Goal: Information Seeking & Learning: Learn about a topic

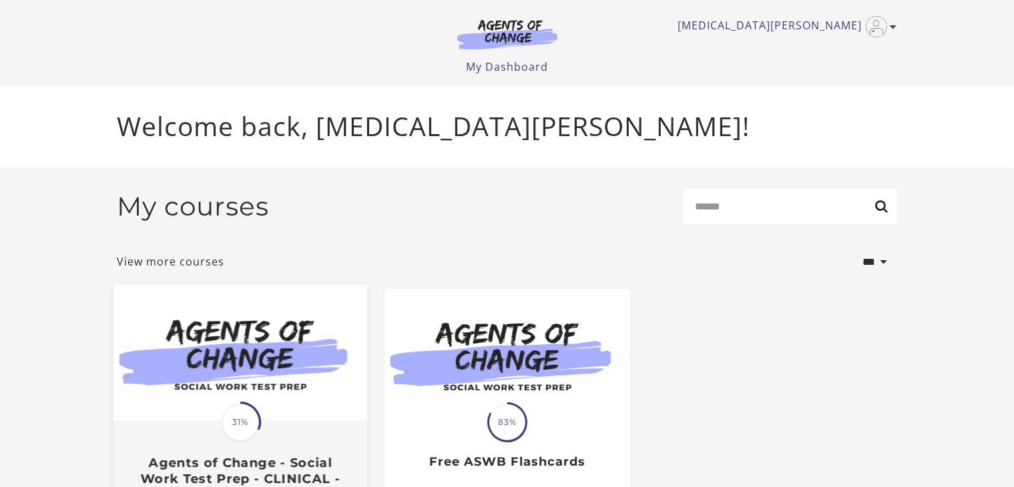
click at [275, 428] on div "Translation missing: en.liquid.partials.dashboard_course_card.progress_descript…" at bounding box center [240, 462] width 254 height 79
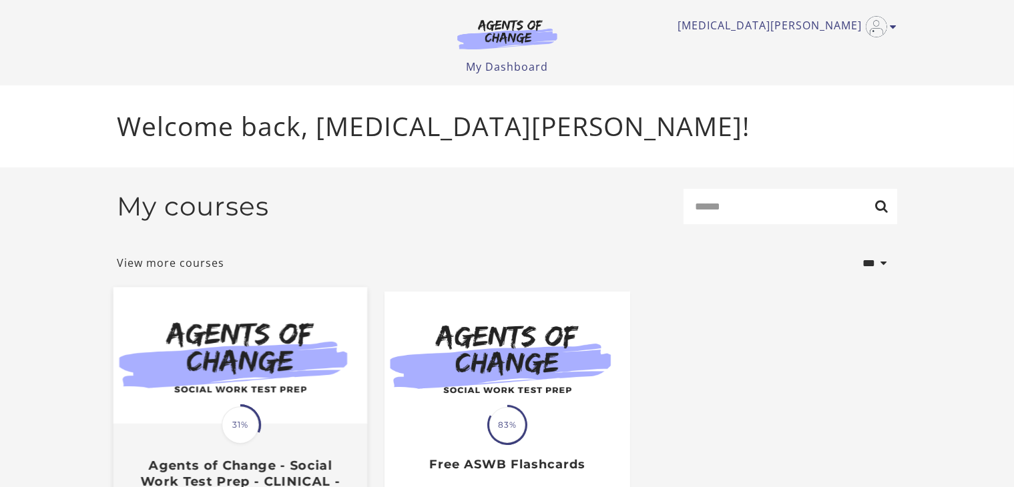
click at [128, 443] on div "Translation missing: en.liquid.partials.dashboard_course_card.progress_descript…" at bounding box center [240, 464] width 254 height 79
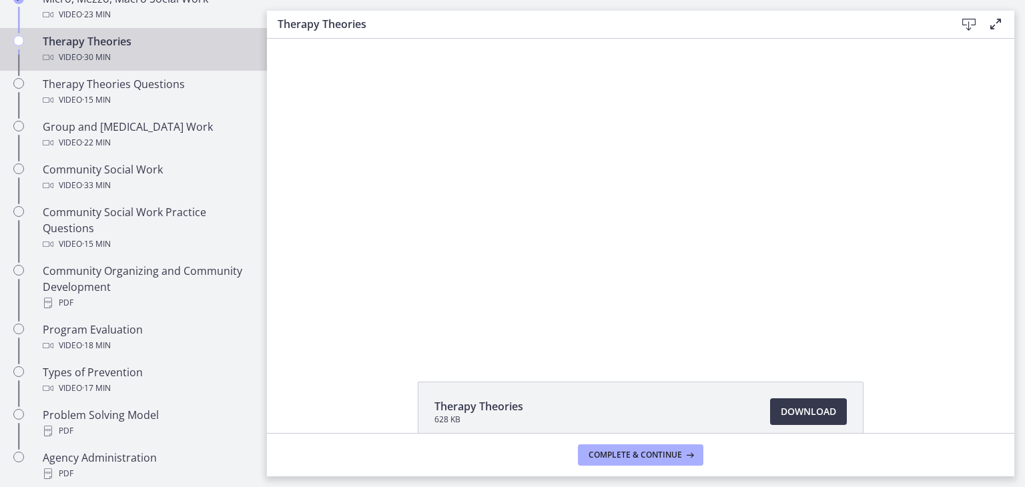
scroll to position [616, 0]
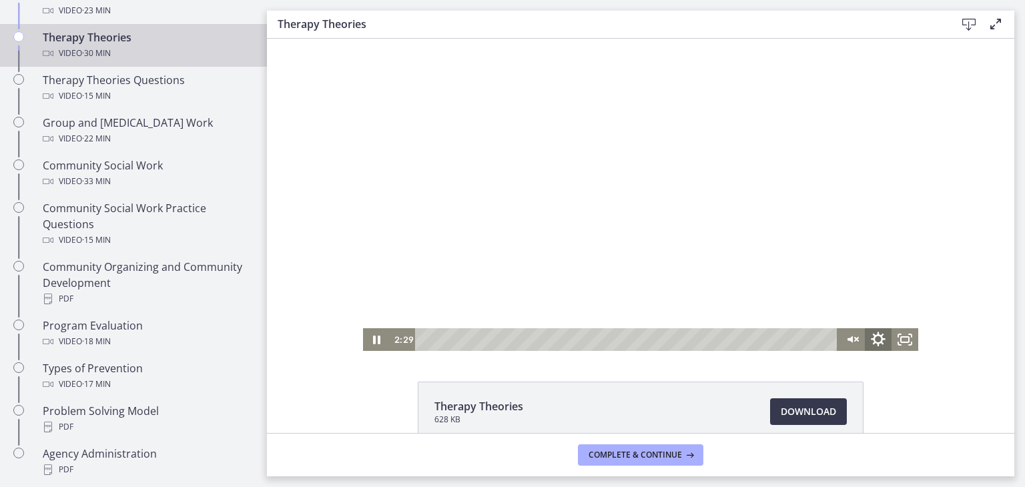
click at [881, 340] on icon "Show settings menu" at bounding box center [878, 339] width 32 height 27
click at [951, 212] on div "Click for sound @keyframes VOLUME_SMALL_WAVE_FLASH { 0% { opacity: 0; } 33% { o…" at bounding box center [641, 195] width 748 height 312
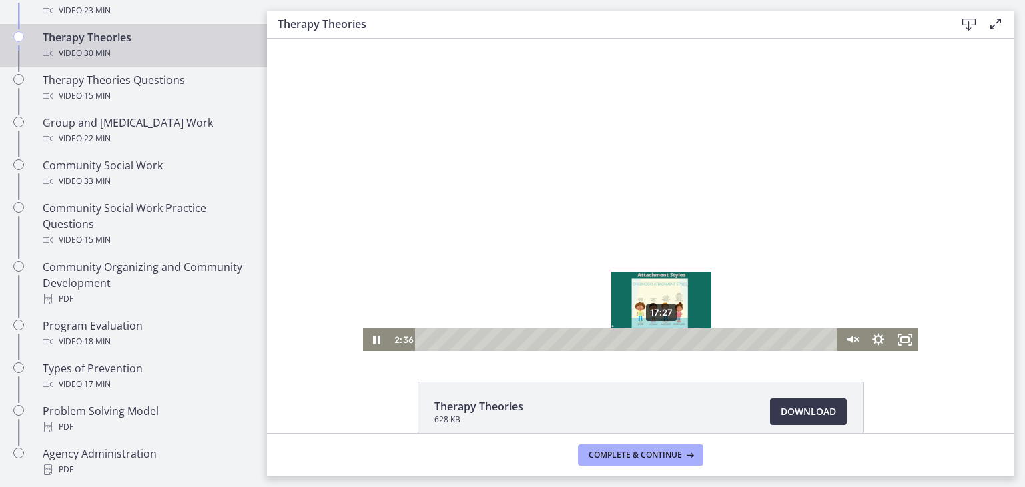
click at [657, 340] on div "17:27" at bounding box center [628, 339] width 406 height 23
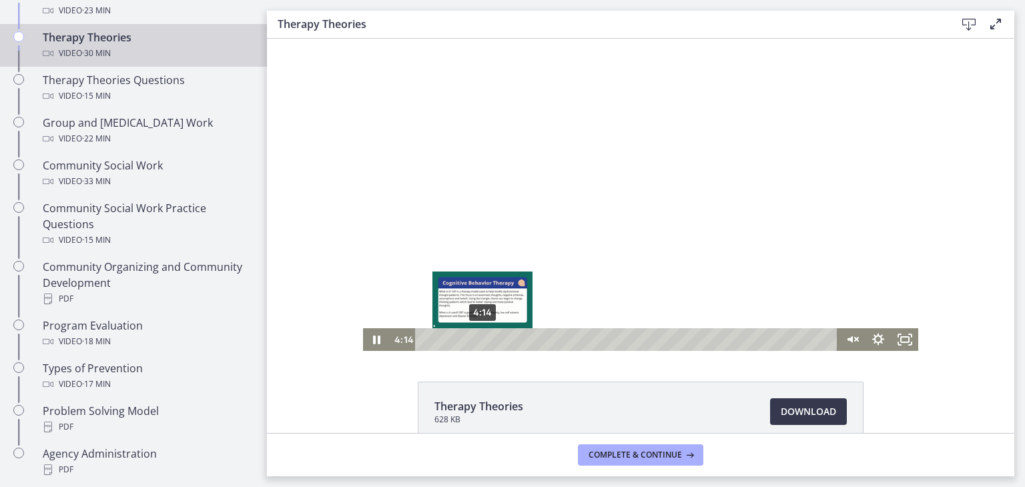
click at [477, 338] on div "4:14" at bounding box center [628, 339] width 406 height 23
click at [483, 340] on div "4:41" at bounding box center [628, 339] width 406 height 23
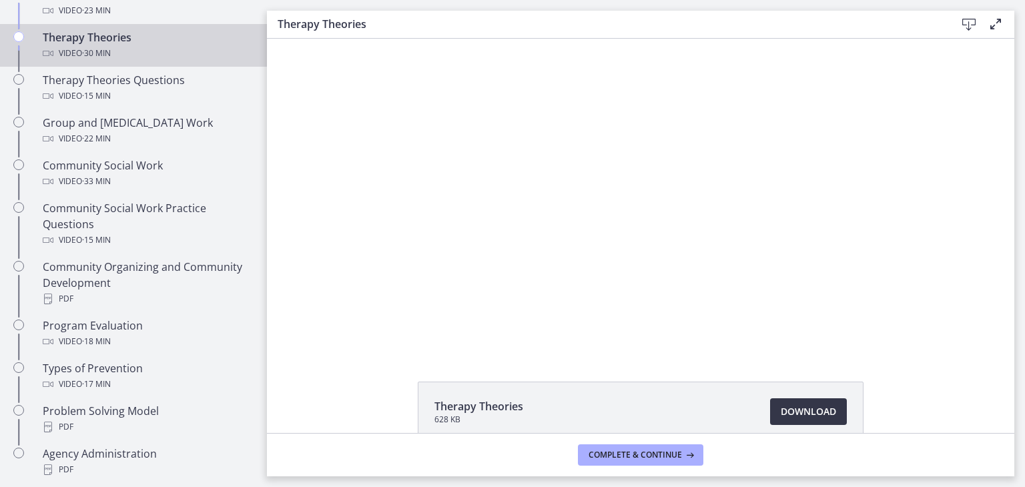
click at [820, 406] on span "Download Opens in a new window" at bounding box center [808, 412] width 55 height 16
click at [628, 461] on button "Complete & continue" at bounding box center [640, 455] width 125 height 21
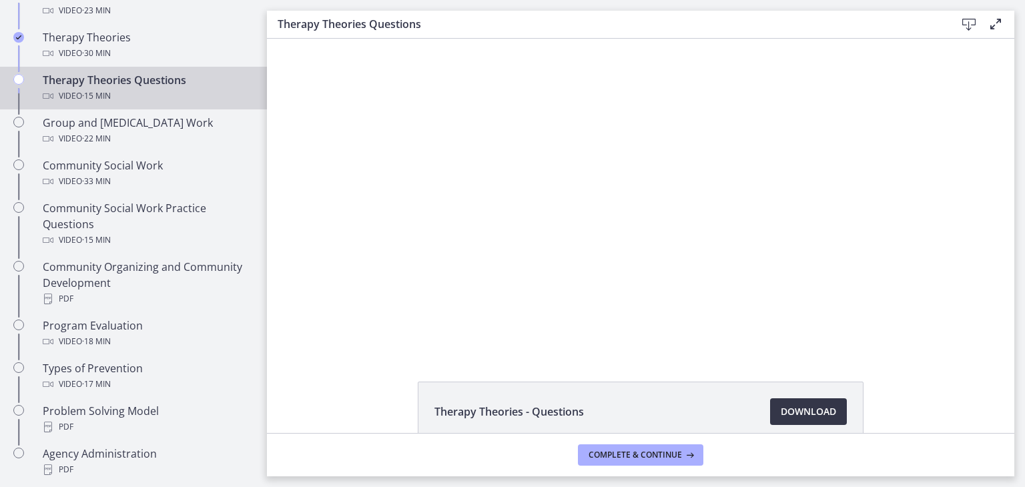
click at [793, 401] on link "Download Opens in a new window" at bounding box center [808, 411] width 77 height 27
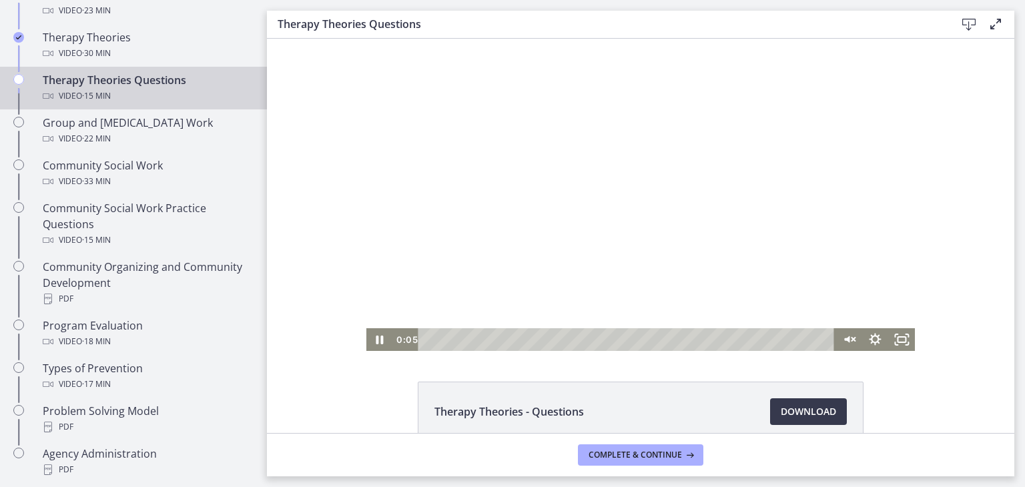
click at [475, 244] on div at bounding box center [640, 195] width 549 height 312
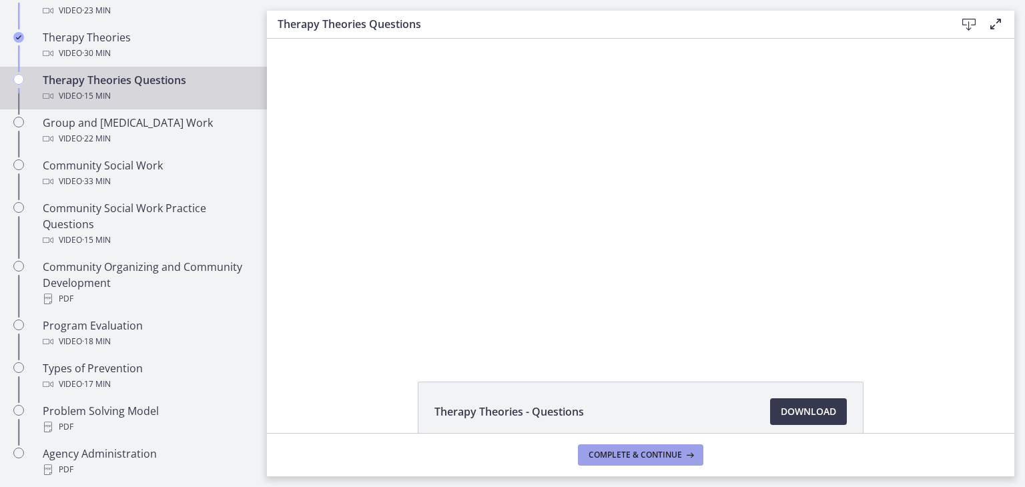
click at [676, 463] on button "Complete & continue" at bounding box center [640, 455] width 125 height 21
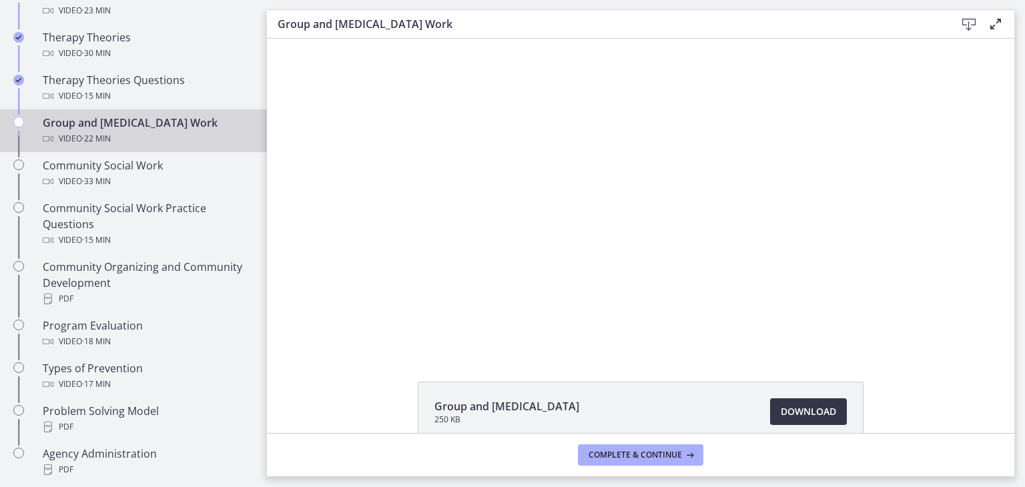
click at [809, 402] on link "Download Opens in a new window" at bounding box center [808, 411] width 77 height 27
click at [685, 455] on icon at bounding box center [688, 455] width 13 height 11
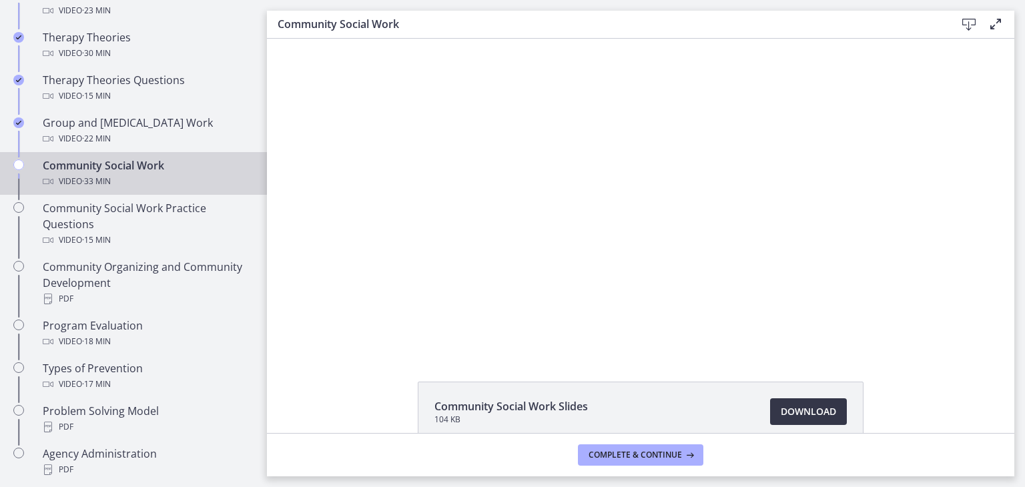
click at [786, 409] on span "Download Opens in a new window" at bounding box center [808, 412] width 55 height 16
click at [682, 452] on icon at bounding box center [688, 455] width 13 height 11
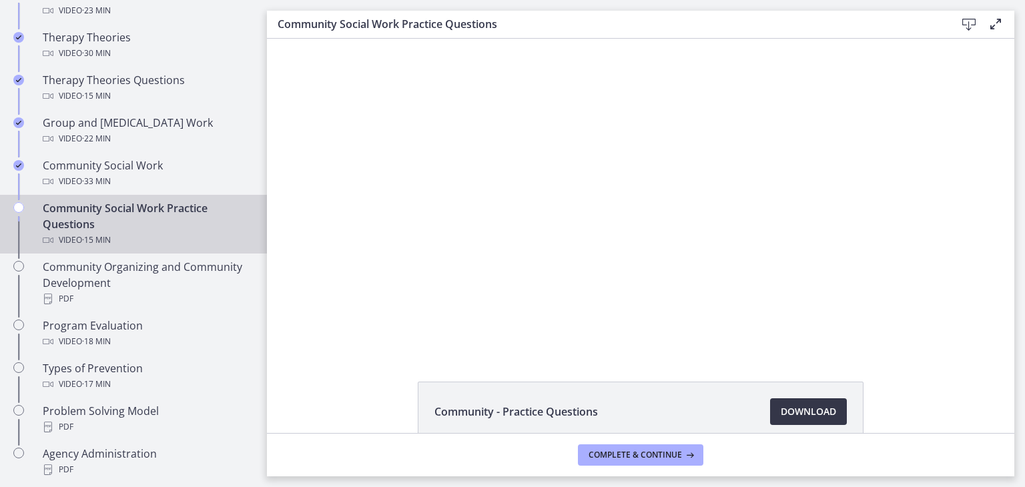
click at [781, 412] on span "Download Opens in a new window" at bounding box center [808, 412] width 55 height 16
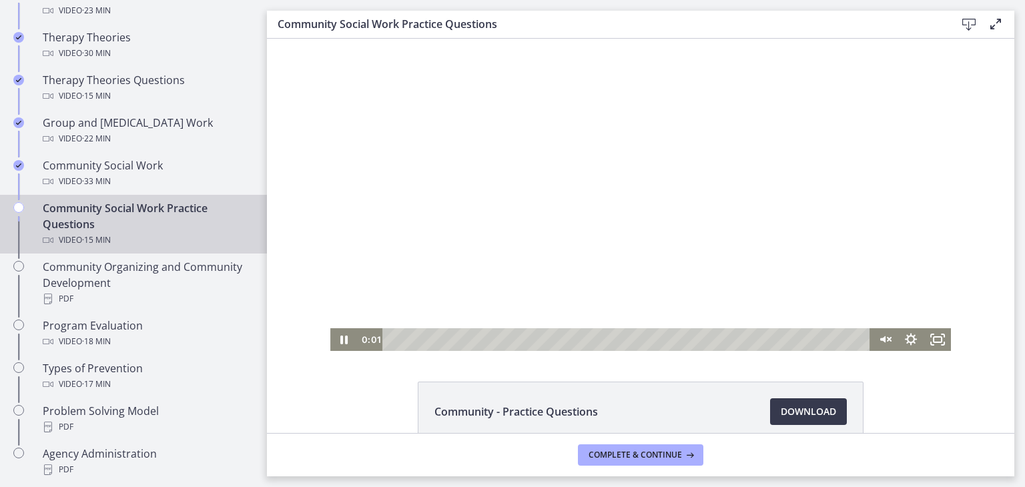
click at [347, 220] on div at bounding box center [640, 195] width 621 height 312
